Goal: Task Accomplishment & Management: Use online tool/utility

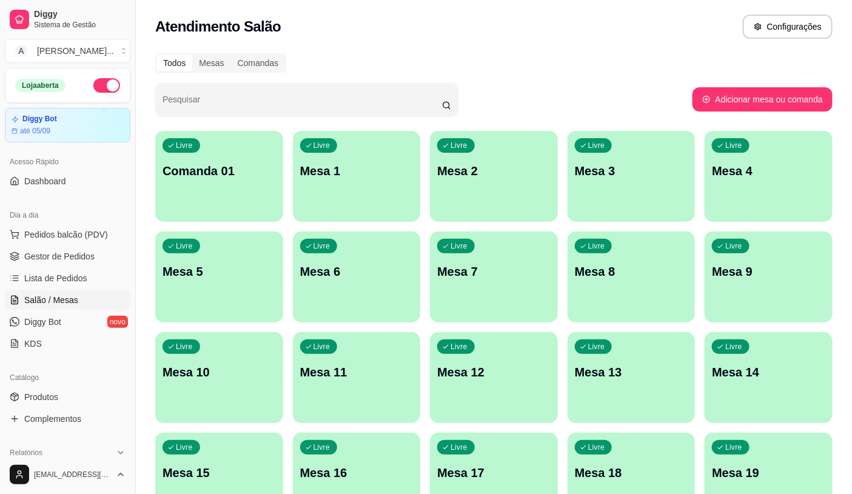
scroll to position [269, 0]
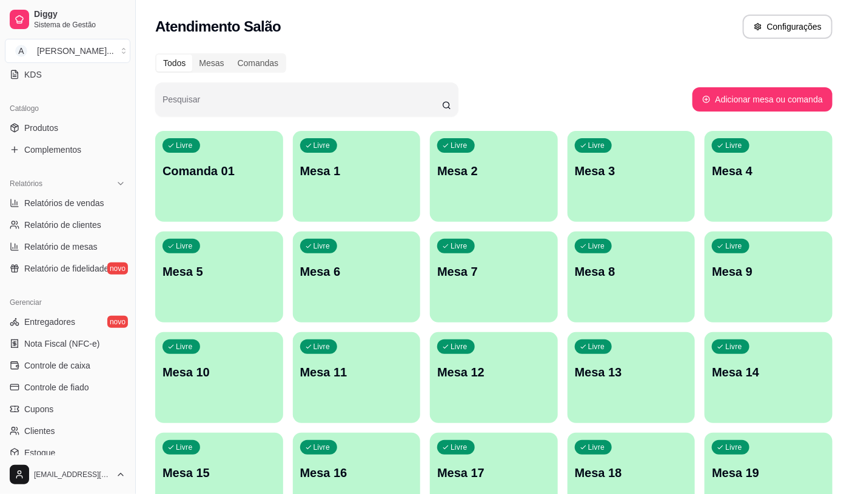
click at [86, 377] on ul "Entregadores novo Nota Fiscal (NFC-e) Controle de caixa Controle de fiado Cupon…" at bounding box center [68, 398] width 126 height 172
click at [91, 366] on link "Controle de caixa" at bounding box center [68, 365] width 126 height 19
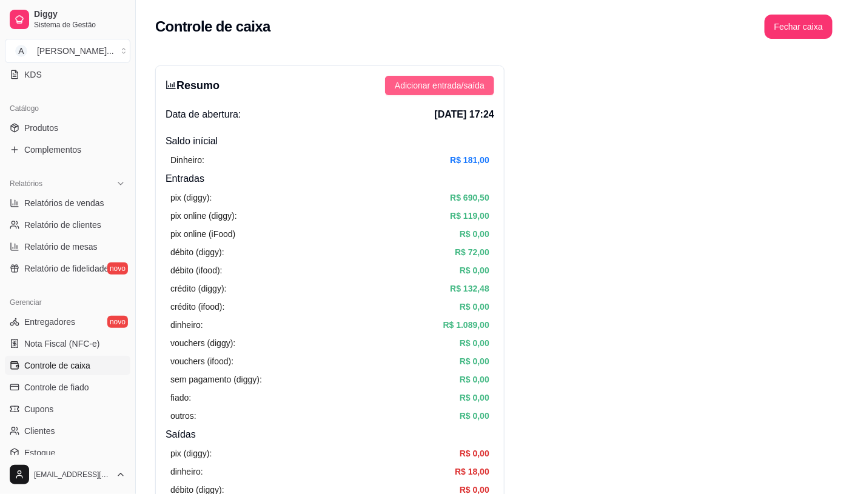
click at [459, 87] on span "Adicionar entrada/saída" at bounding box center [440, 85] width 90 height 13
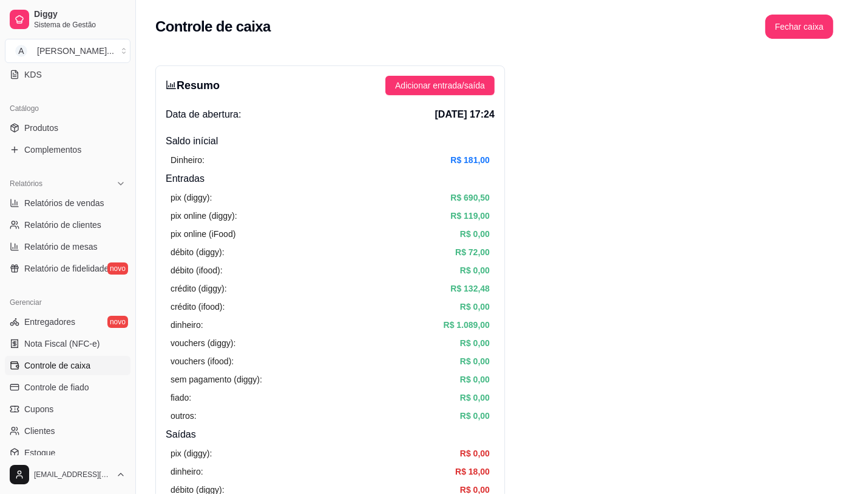
click at [451, 120] on label "Saída" at bounding box center [431, 126] width 100 height 46
click at [390, 112] on button "Saída" at bounding box center [385, 108] width 10 height 10
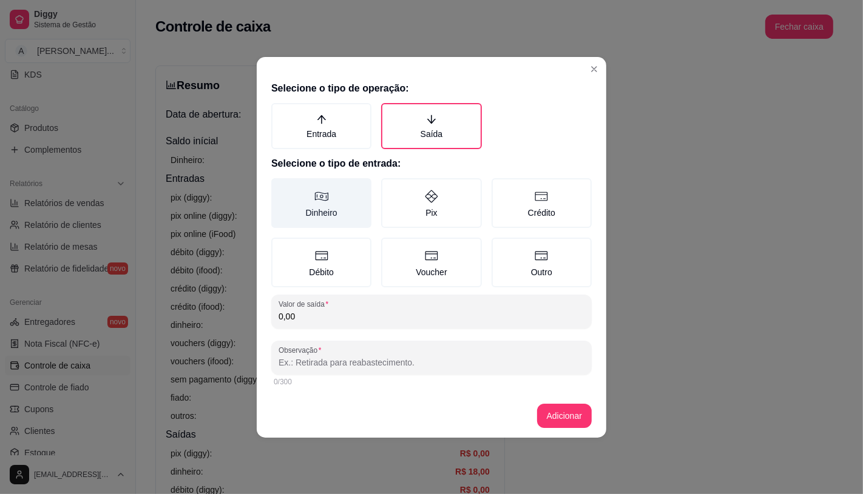
click at [322, 217] on label "Dinheiro" at bounding box center [321, 203] width 100 height 50
click at [280, 187] on button "Dinheiro" at bounding box center [276, 183] width 10 height 10
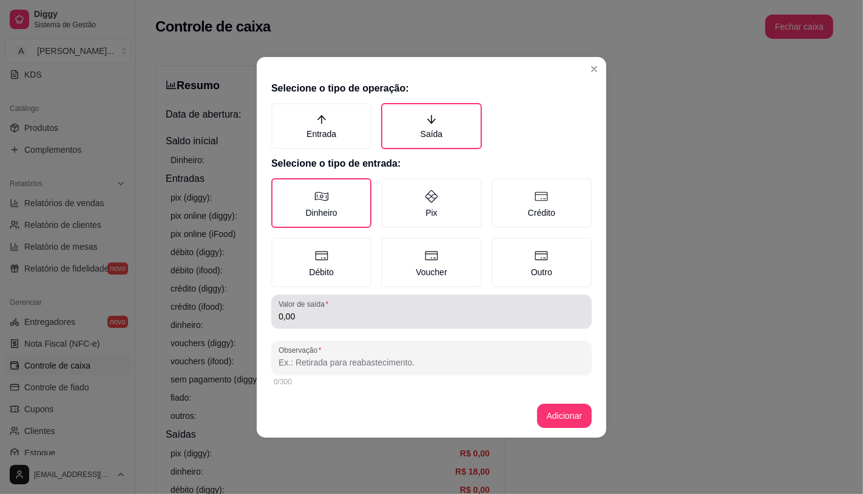
click at [326, 313] on input "0,00" at bounding box center [431, 317] width 306 height 12
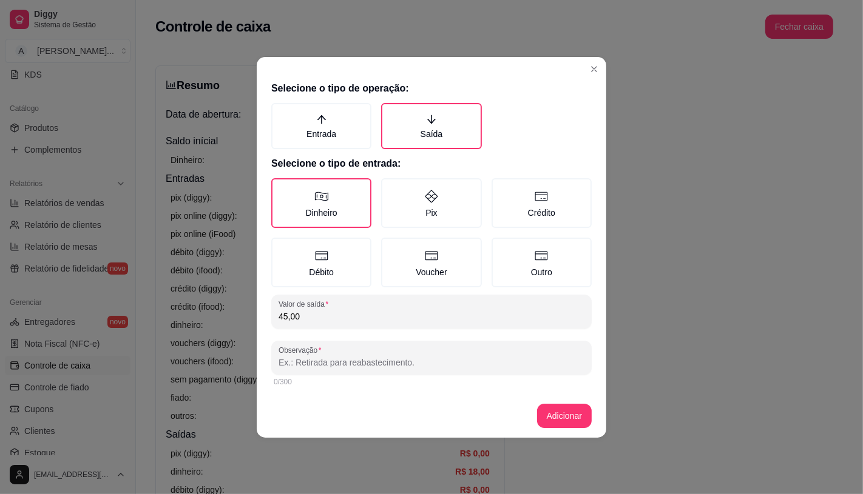
type input "45,00"
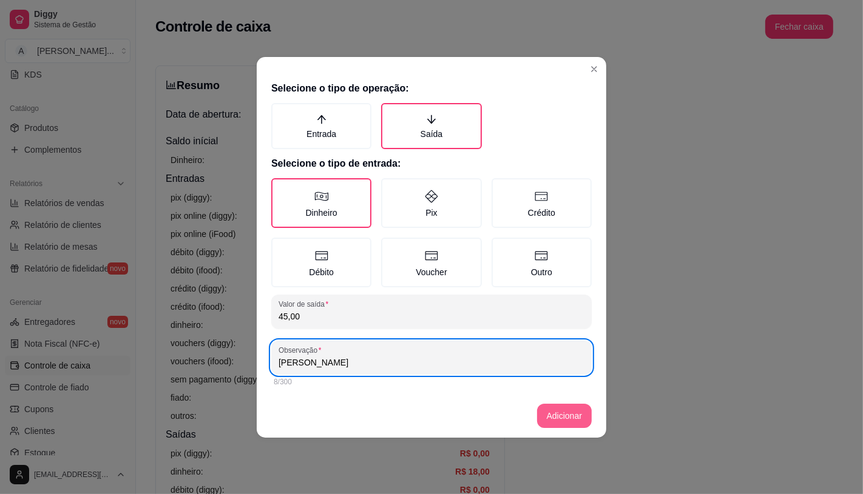
type input "[PERSON_NAME]"
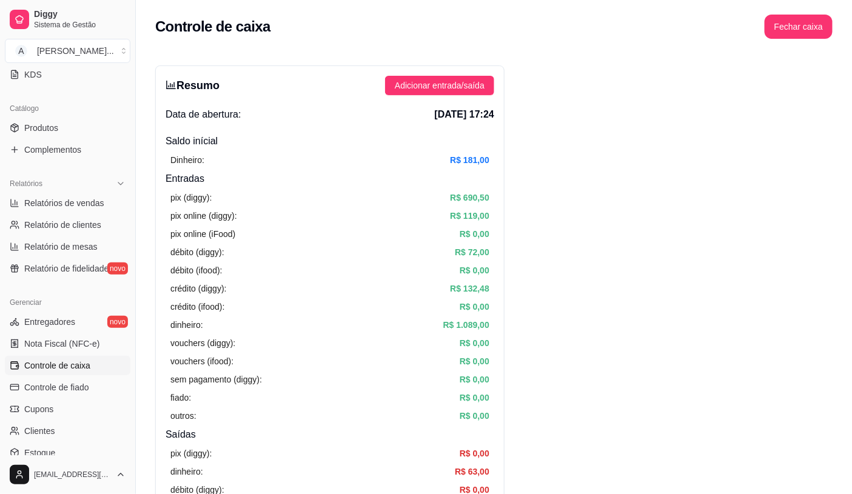
click at [787, 41] on div "Controle de caixa Fechar caixa" at bounding box center [494, 23] width 716 height 46
click at [789, 29] on button "Fechar caixa" at bounding box center [799, 27] width 66 height 24
click at [834, 101] on span "Sim" at bounding box center [833, 107] width 15 height 13
